Goal: Find specific page/section: Find specific page/section

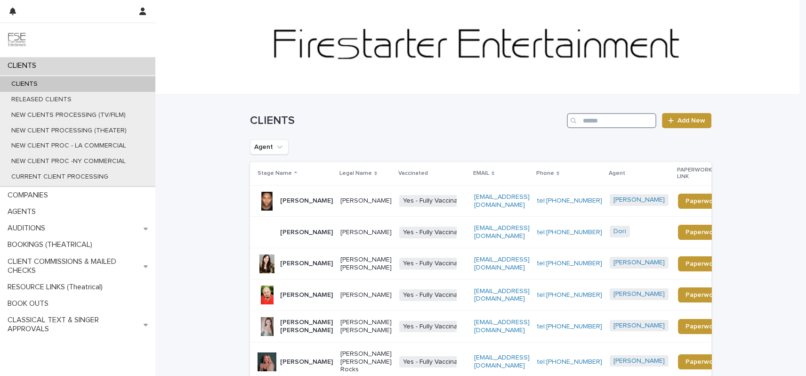
click at [587, 123] on input "Search" at bounding box center [611, 120] width 89 height 15
paste input "**********"
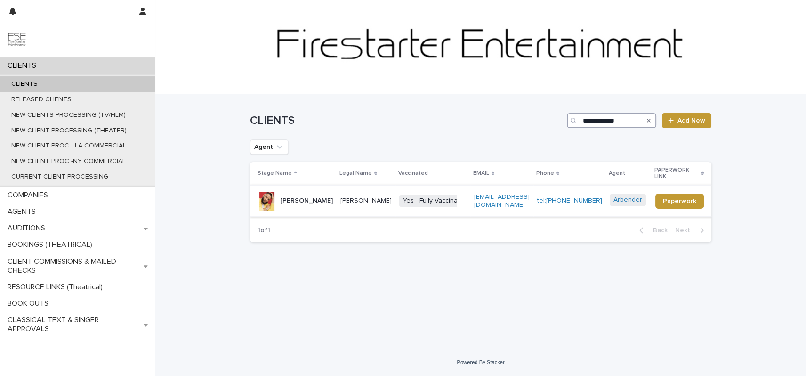
type input "**********"
click at [337, 197] on td "[PERSON_NAME]" at bounding box center [366, 201] width 59 height 32
